Goal: Transaction & Acquisition: Purchase product/service

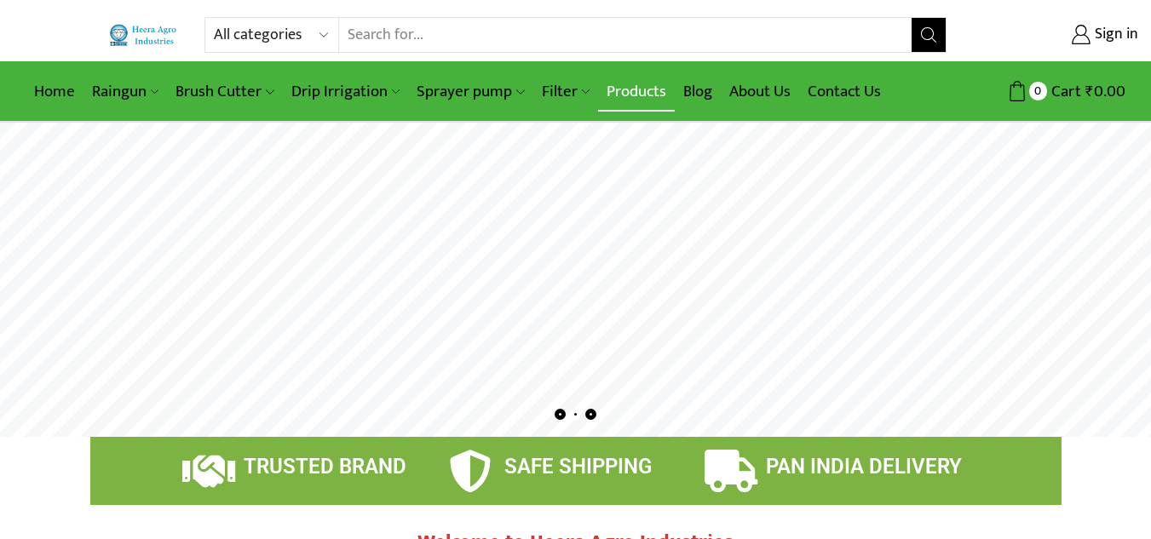
click at [608, 87] on link "Products" at bounding box center [636, 92] width 77 height 40
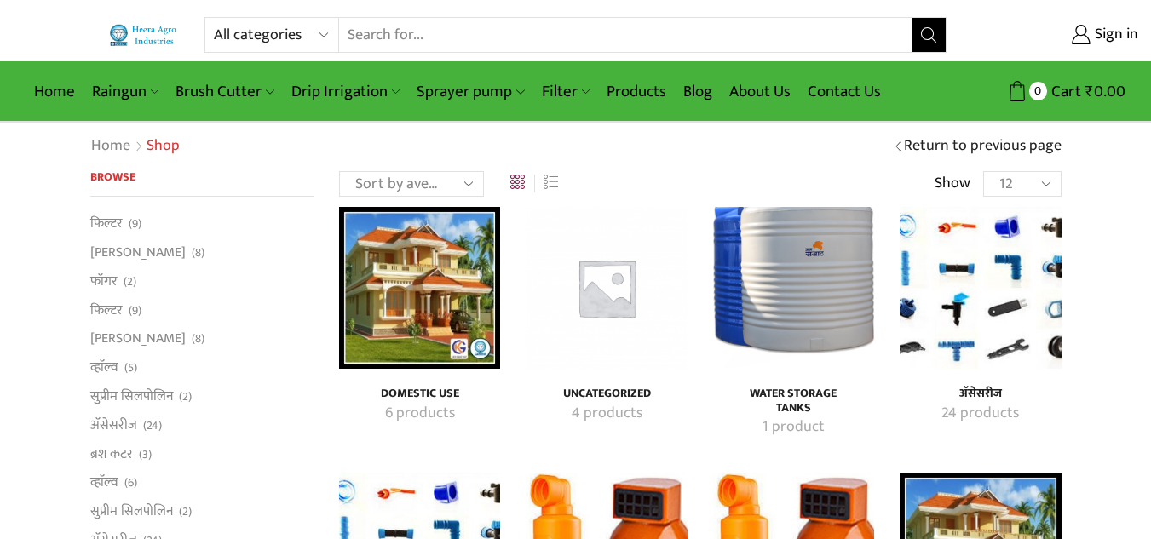
click at [997, 275] on img "Visit product category अ‍ॅसेसरीज" at bounding box center [979, 287] width 161 height 161
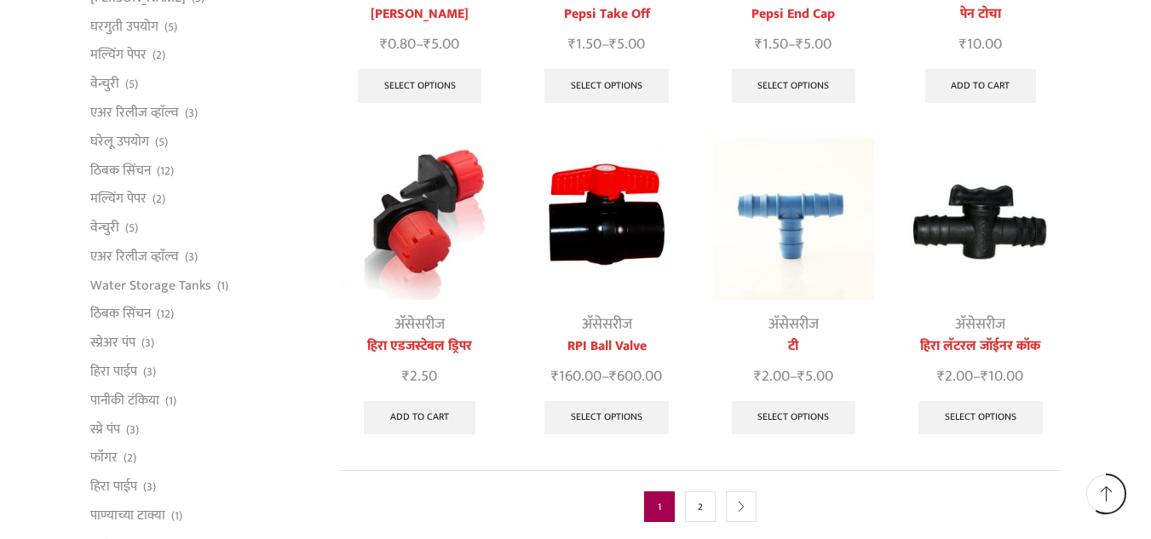
scroll to position [852, 0]
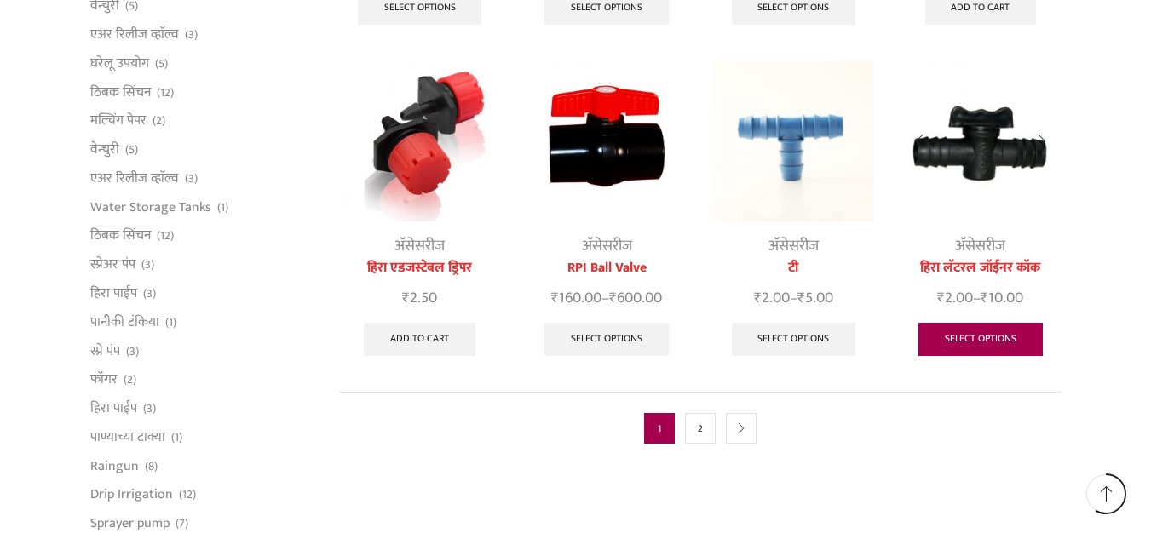
click at [995, 323] on link "Select options" at bounding box center [980, 340] width 124 height 34
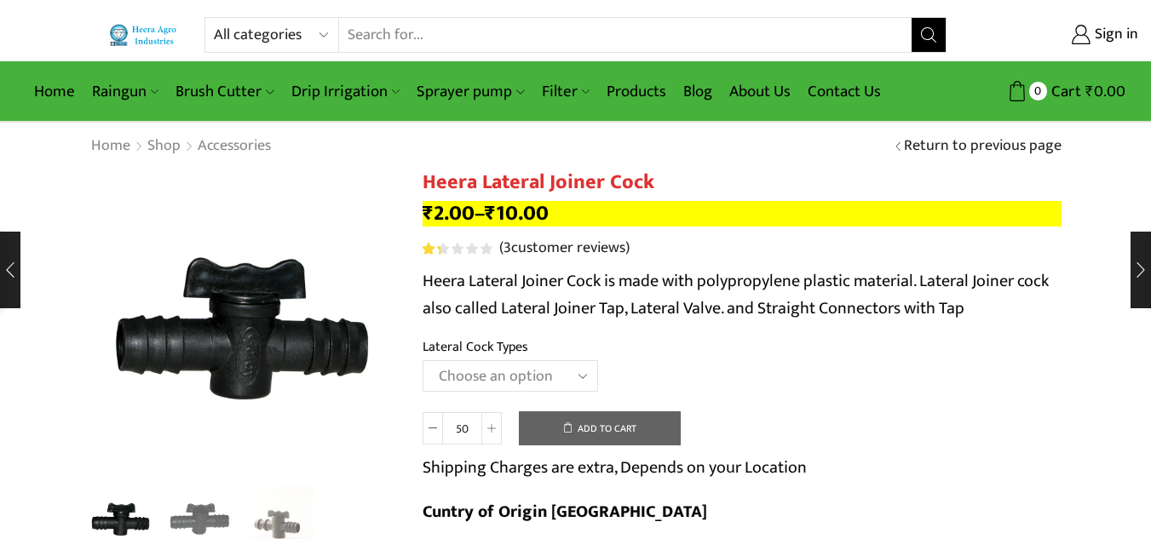
scroll to position [85, 0]
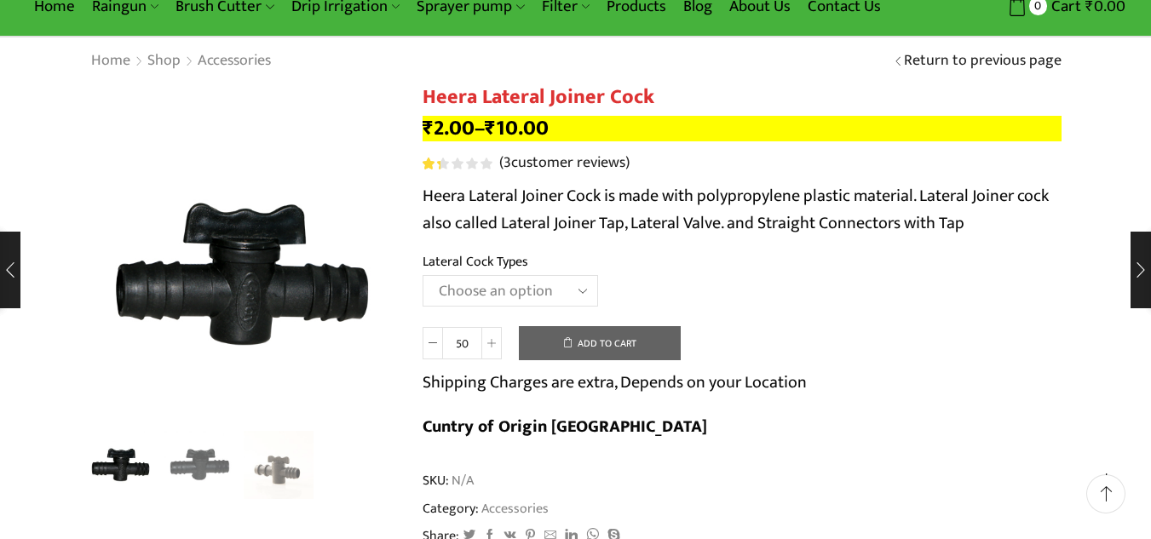
click at [575, 285] on select "Choose an option 12MM 16MM 20MM" at bounding box center [509, 291] width 175 height 32
click at [422, 275] on select "Choose an option 12MM 16MM 20MM" at bounding box center [509, 291] width 175 height 32
select select "12MM"
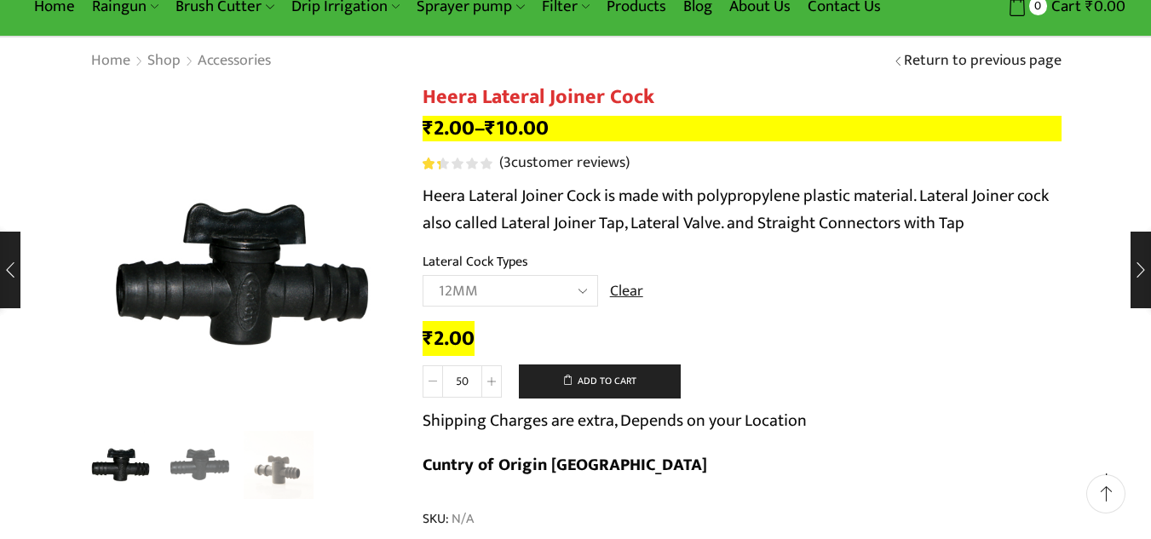
click at [433, 383] on icon at bounding box center [432, 381] width 9 height 9
drag, startPoint x: 473, startPoint y: 378, endPoint x: 401, endPoint y: 378, distance: 71.5
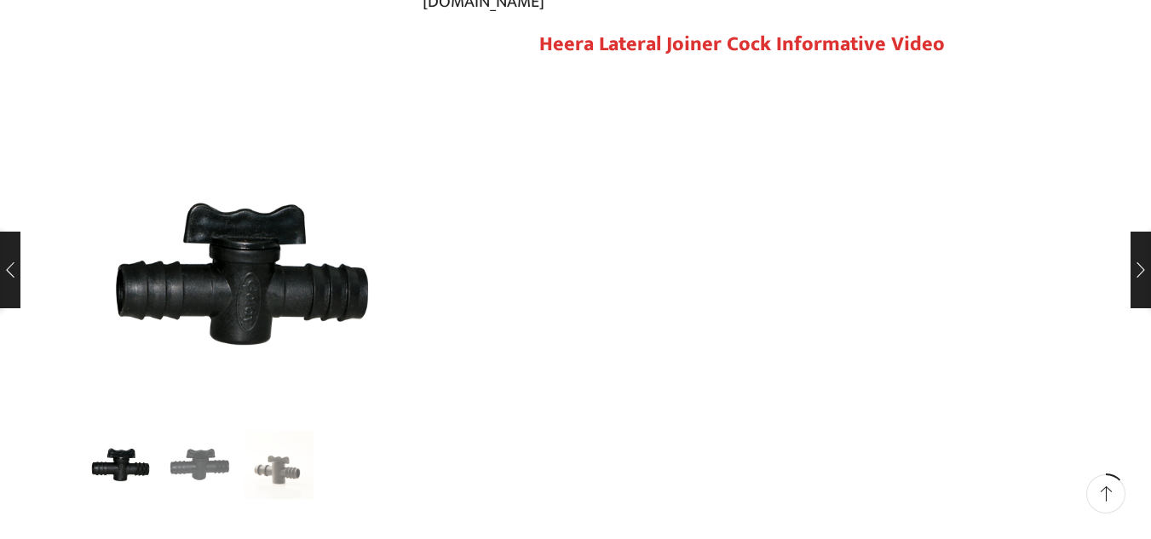
scroll to position [1278, 0]
